Goal: Information Seeking & Learning: Compare options

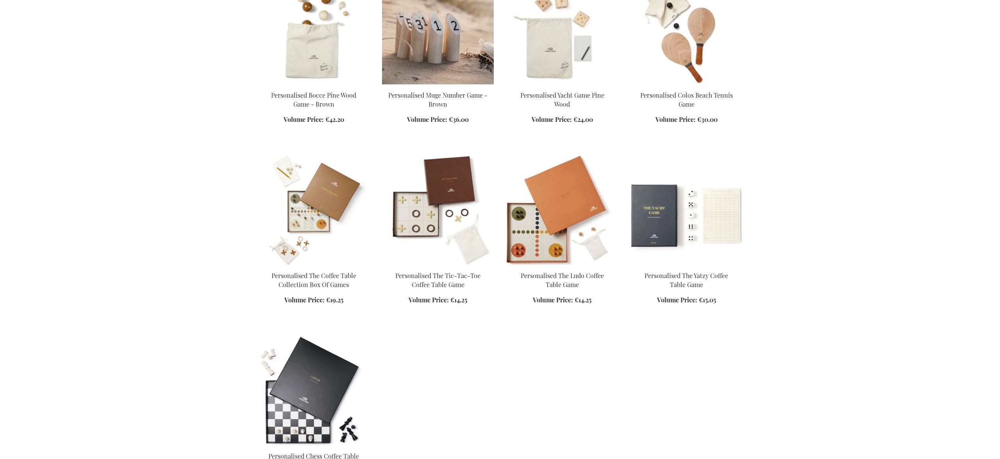
scroll to position [394, 0]
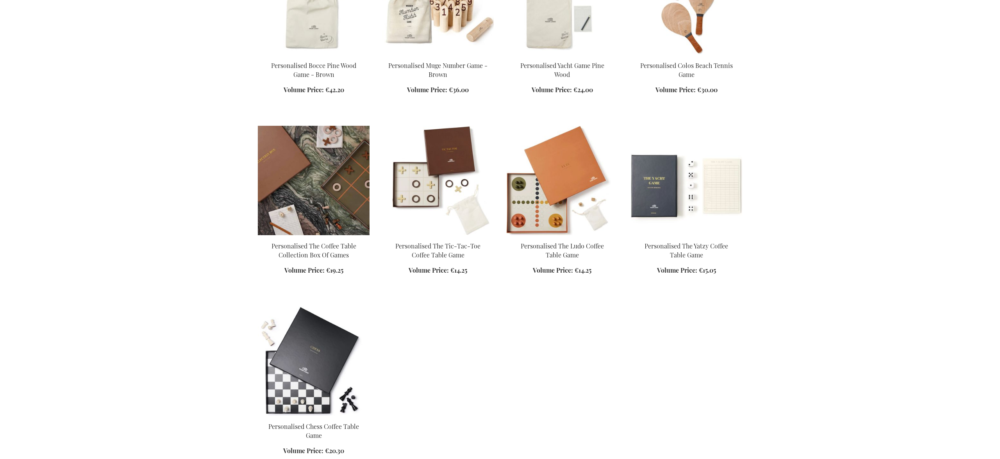
click at [321, 164] on img at bounding box center [314, 180] width 112 height 109
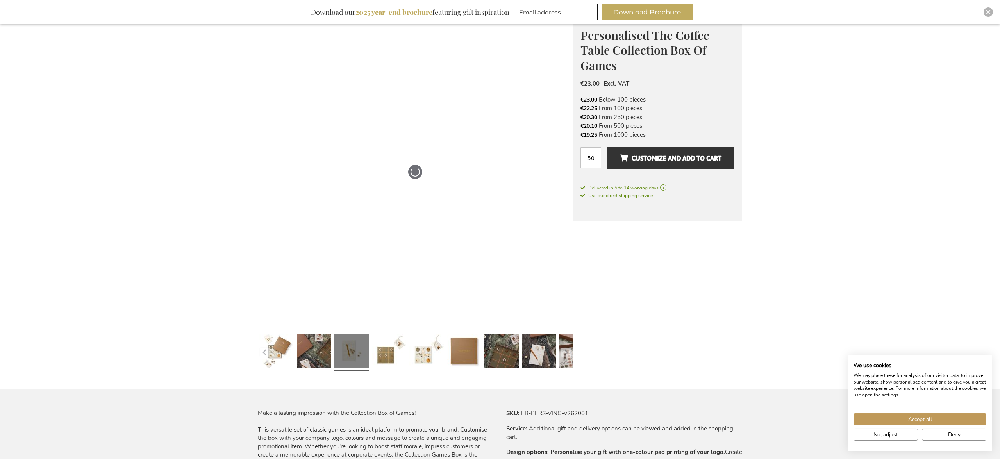
scroll to position [119, 0]
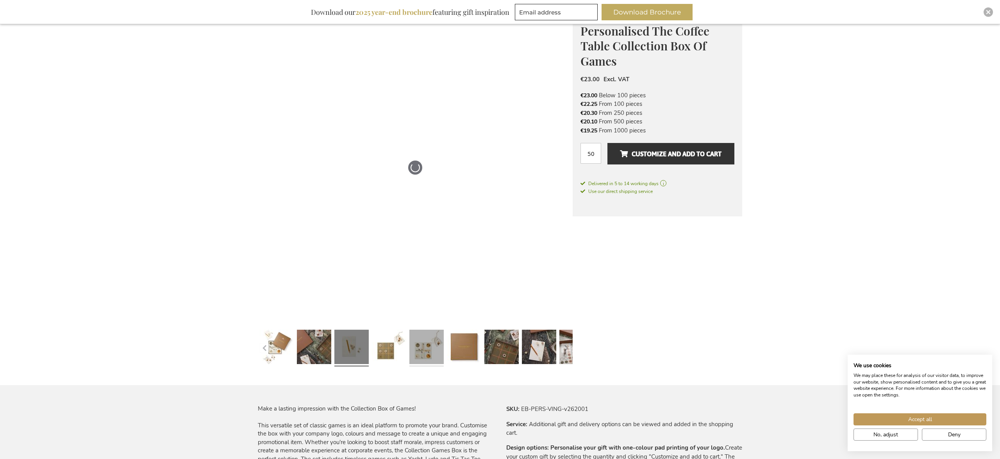
click at [420, 347] on link at bounding box center [426, 348] width 34 height 43
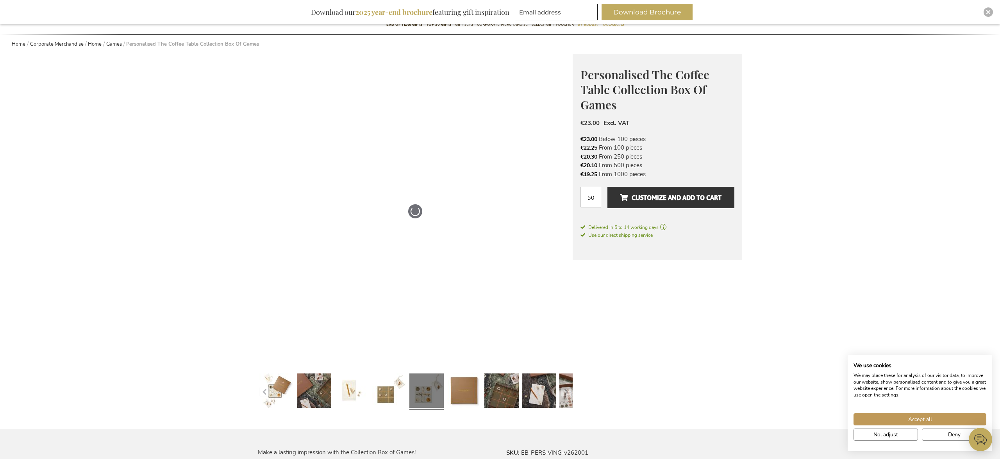
scroll to position [250, 0]
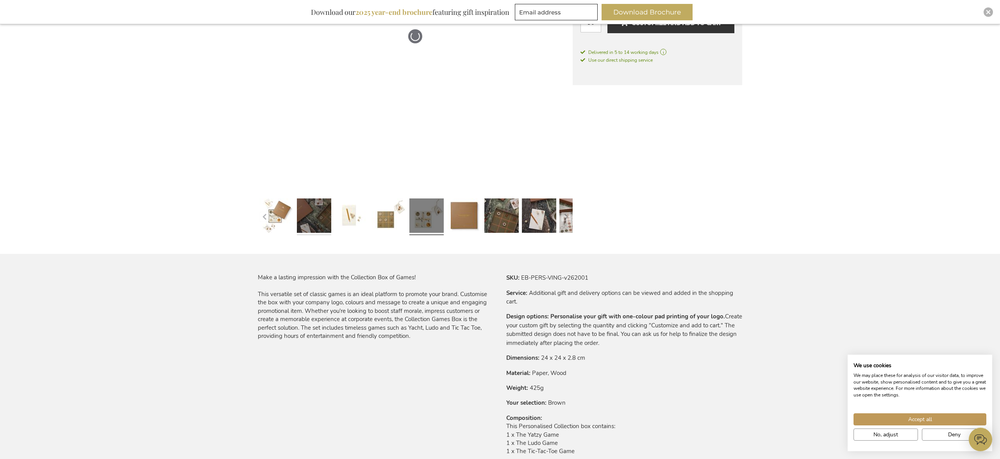
click at [319, 225] on link at bounding box center [314, 217] width 34 height 43
click at [356, 225] on link at bounding box center [351, 217] width 34 height 43
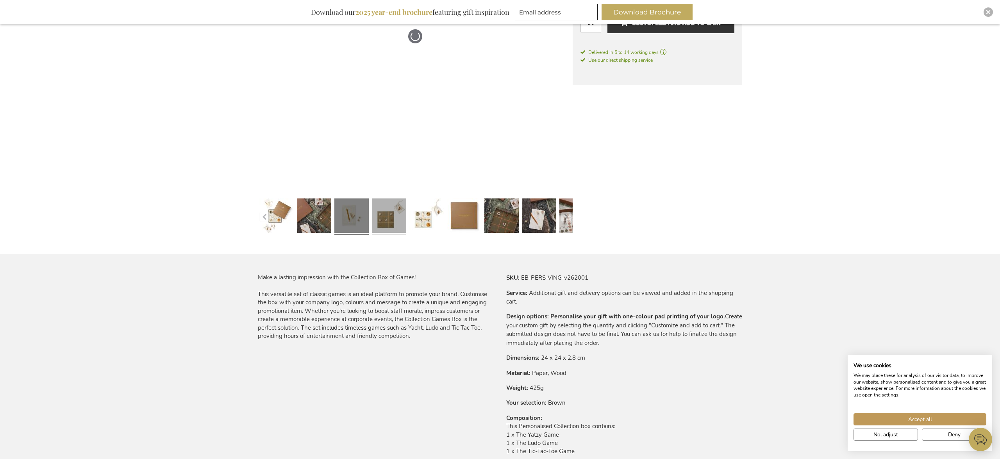
click at [384, 224] on link at bounding box center [389, 217] width 34 height 43
click at [422, 222] on link at bounding box center [426, 217] width 34 height 43
click at [436, 227] on link at bounding box center [426, 217] width 34 height 43
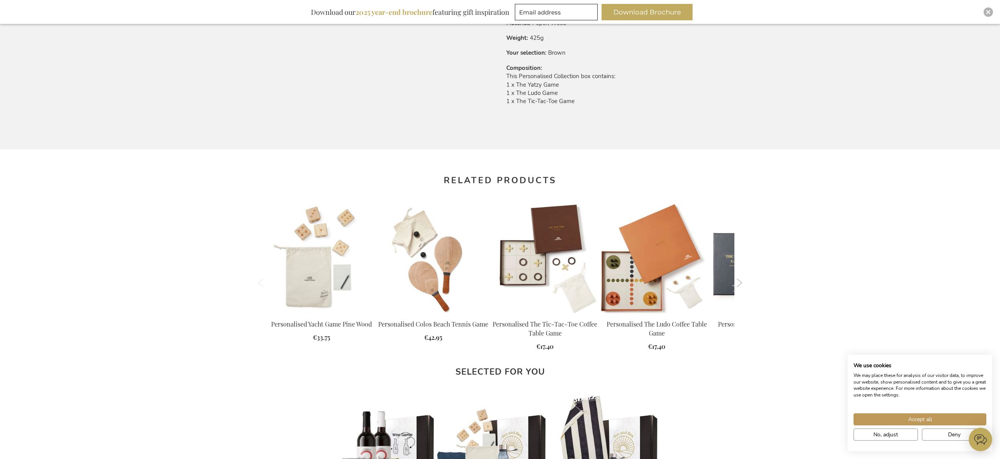
scroll to position [731, 0]
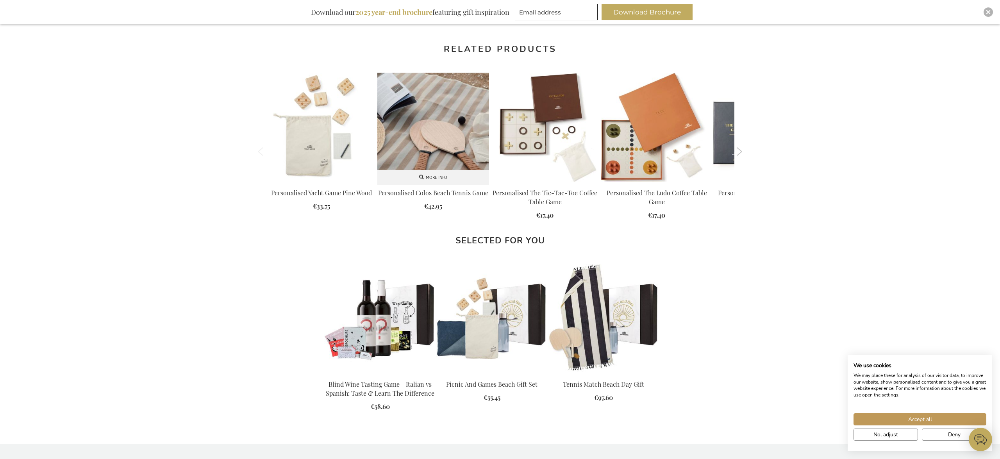
click at [450, 100] on img at bounding box center [433, 129] width 112 height 112
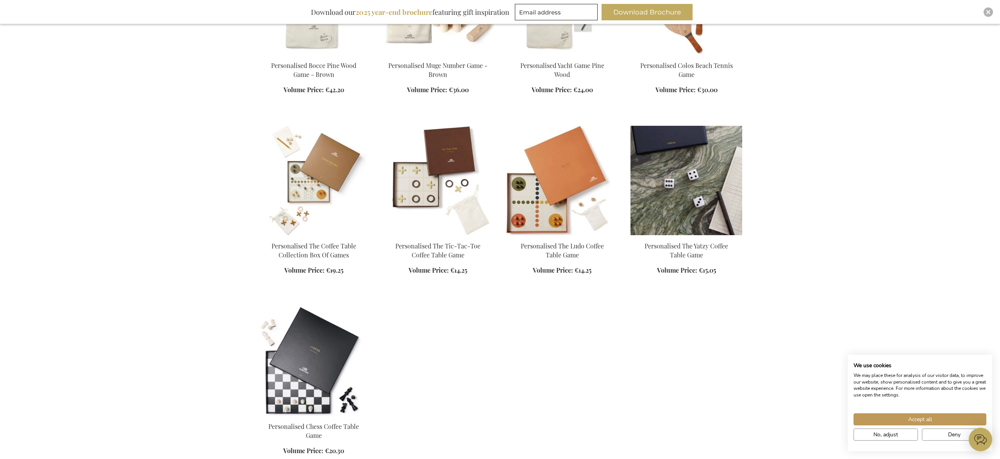
click at [658, 186] on img at bounding box center [687, 180] width 112 height 109
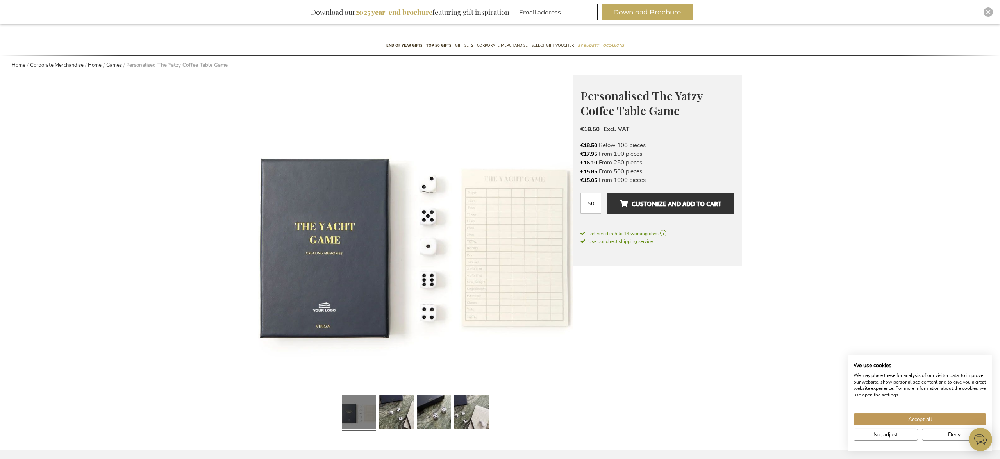
scroll to position [131, 0]
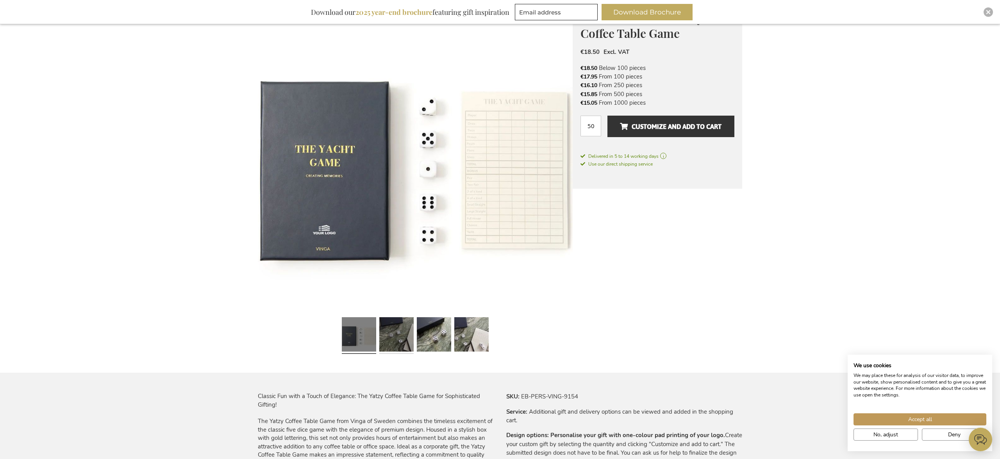
click at [388, 336] on link at bounding box center [396, 335] width 34 height 43
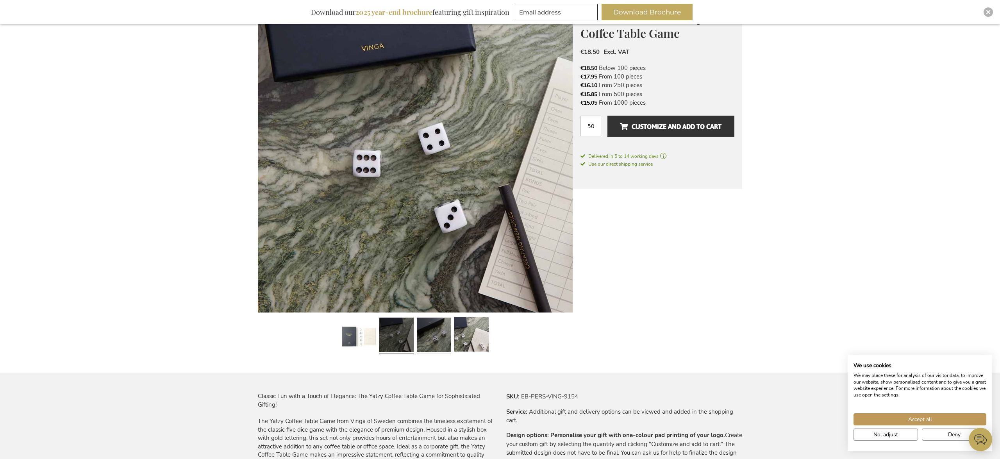
click at [439, 339] on link at bounding box center [434, 335] width 34 height 43
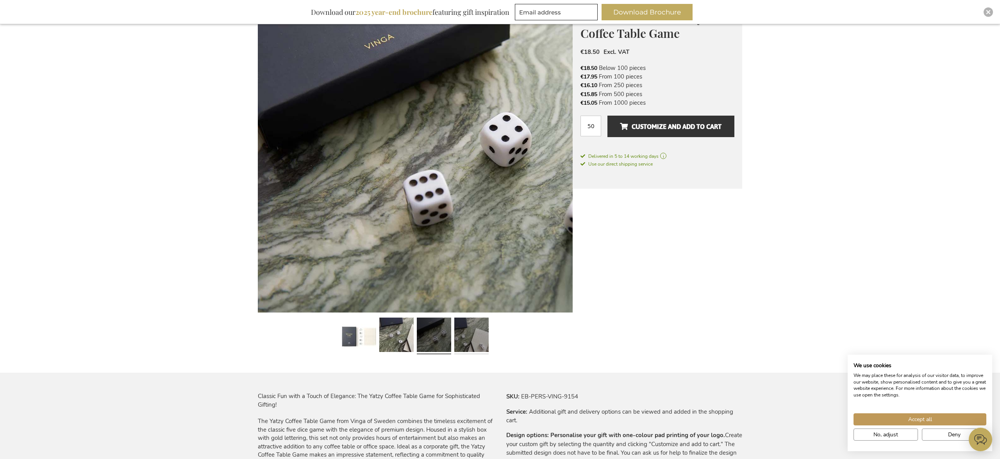
click at [478, 342] on link at bounding box center [471, 335] width 34 height 43
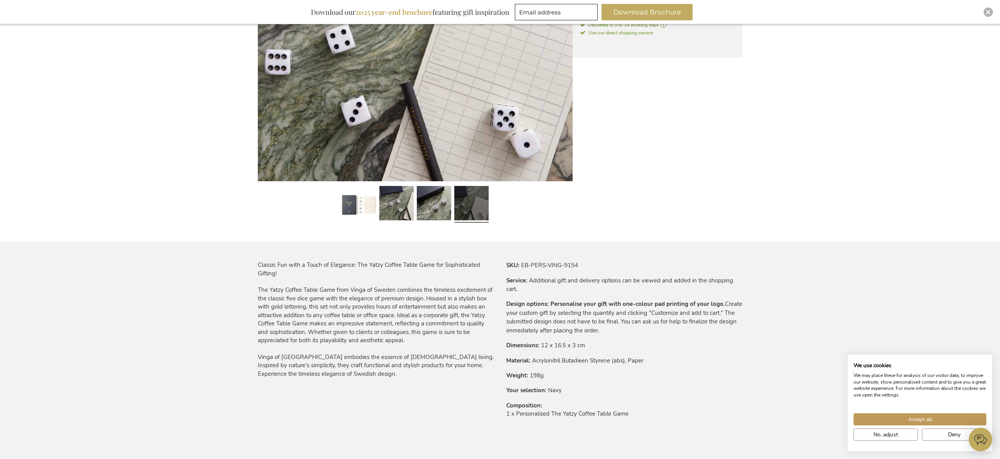
scroll to position [350, 0]
